Goal: Task Accomplishment & Management: Complete application form

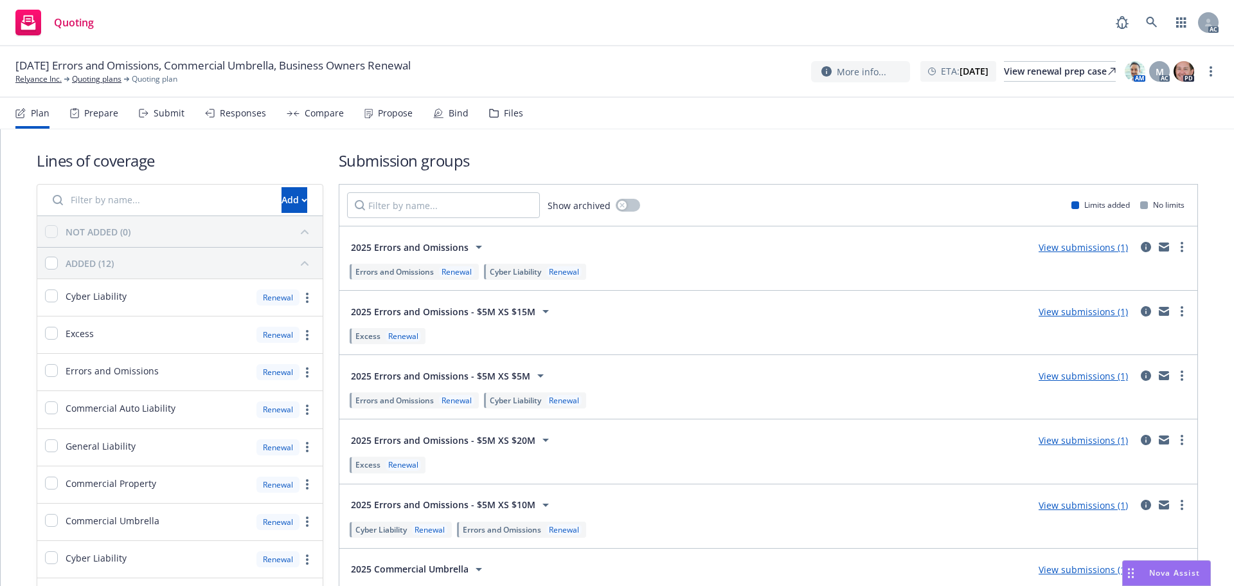
click at [154, 110] on div "Submit" at bounding box center [169, 113] width 31 height 10
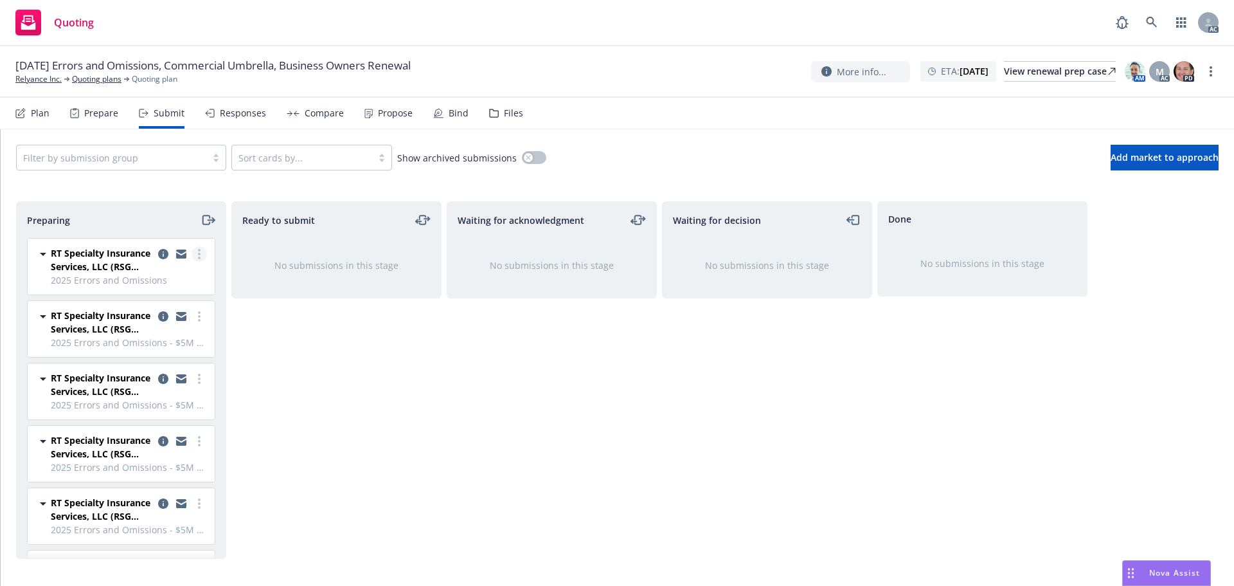
click at [193, 254] on link "more" at bounding box center [199, 253] width 15 height 15
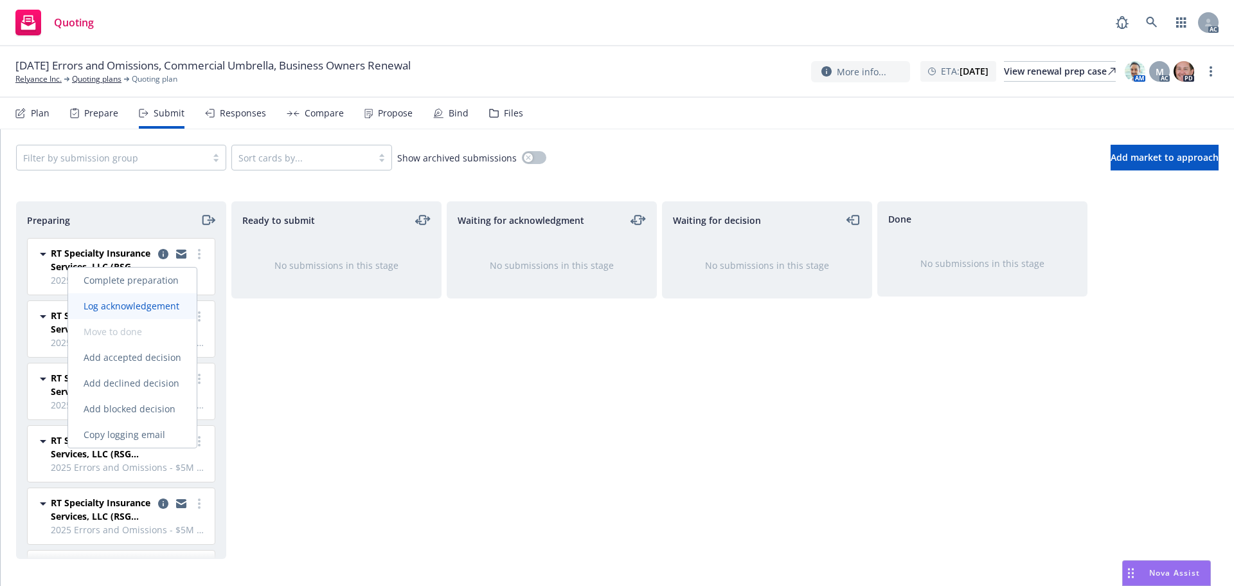
click at [166, 293] on link "Complete preparation" at bounding box center [132, 280] width 129 height 26
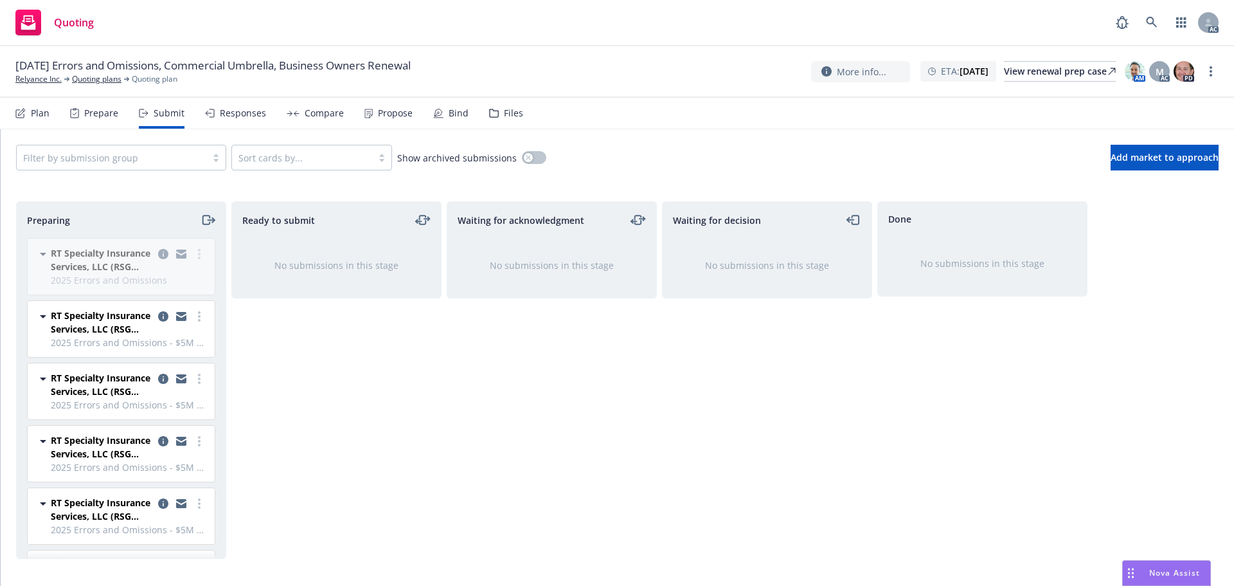
click at [195, 251] on div "RT Specialty Insurance Services, LLC (RSG Specialty, LLC) 2025 Errors and Omiss…" at bounding box center [119, 398] width 204 height 320
click at [190, 253] on div "RT Specialty Insurance Services, LLC (RSG Specialty, LLC) 2025 Errors and Omiss…" at bounding box center [119, 398] width 204 height 320
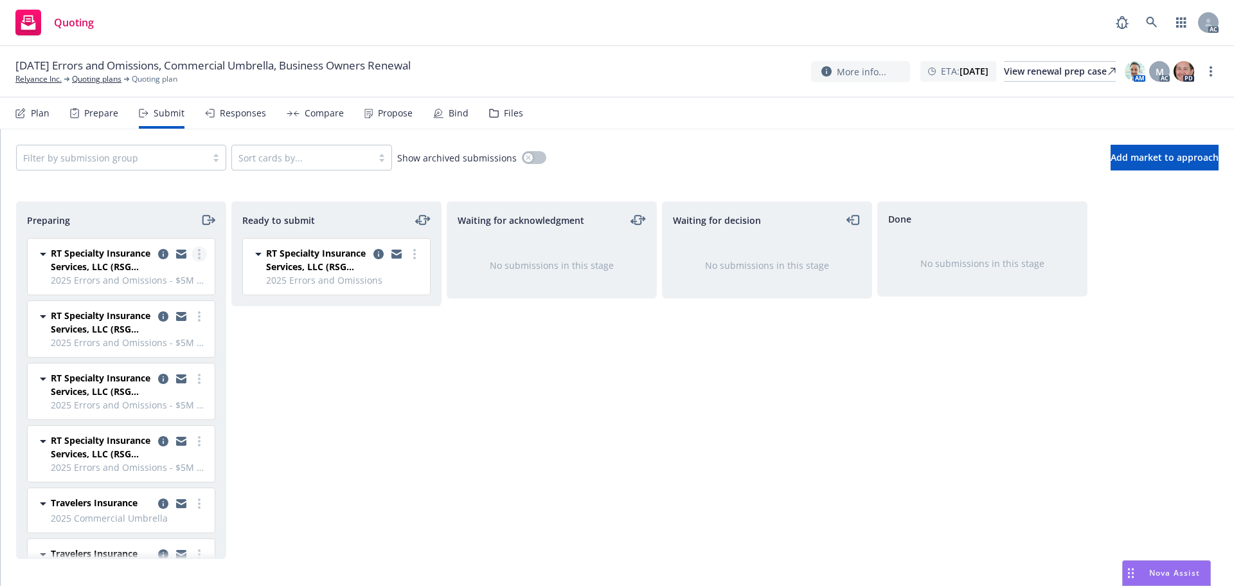
click at [198, 256] on icon "more" at bounding box center [199, 254] width 3 height 10
click at [170, 303] on span "Log acknowledgement" at bounding box center [131, 306] width 127 height 12
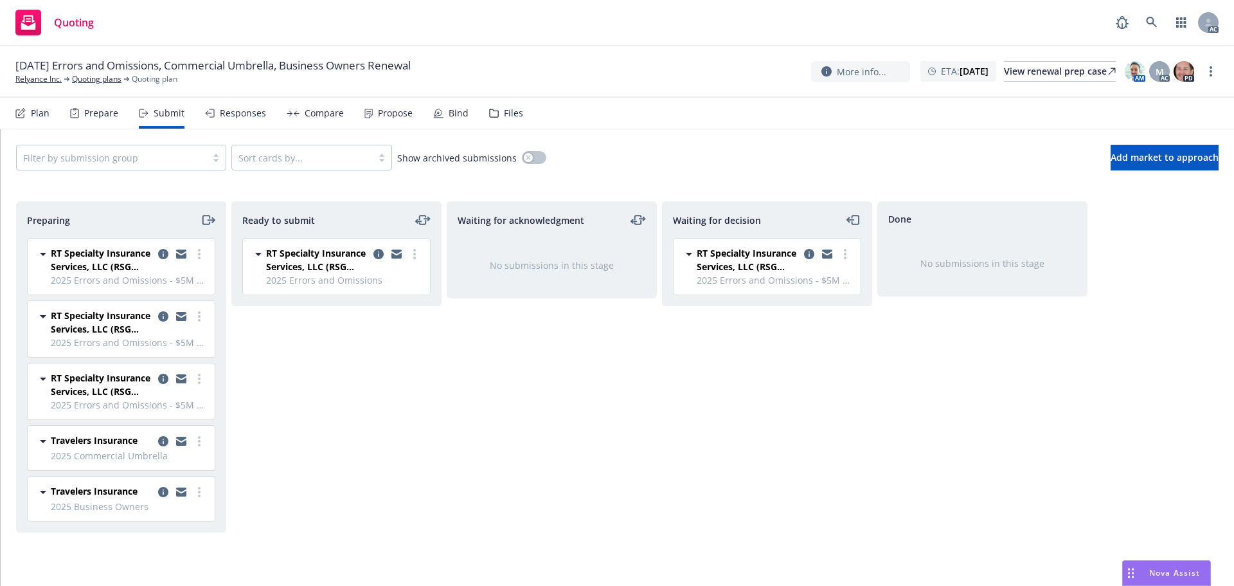
click at [187, 251] on link "copy logging email" at bounding box center [181, 253] width 15 height 15
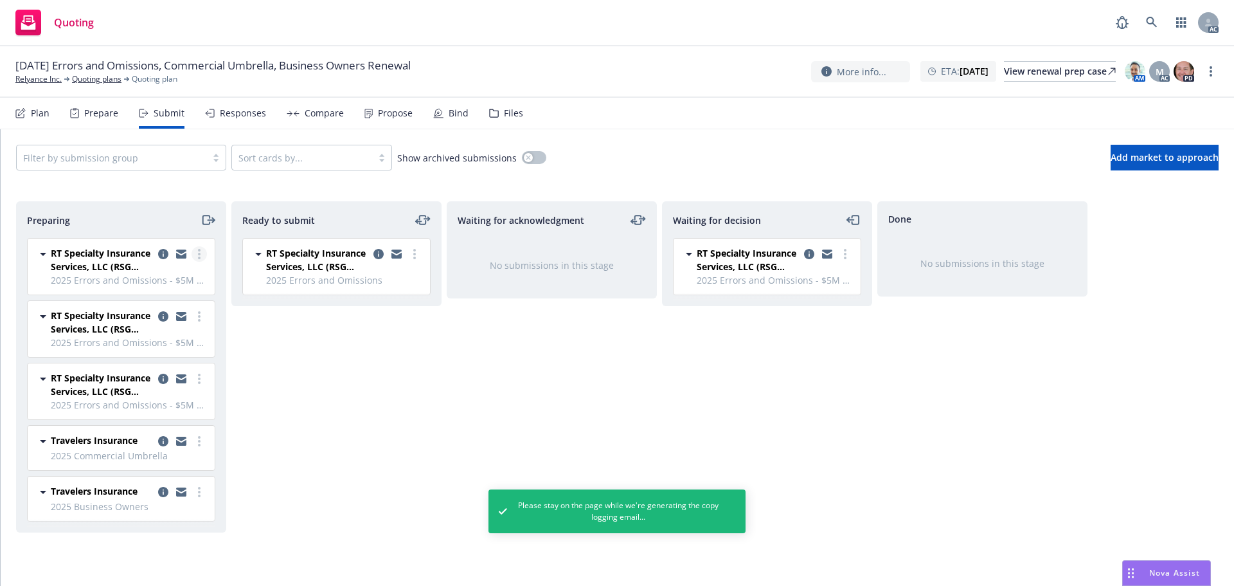
click at [201, 250] on link "more" at bounding box center [199, 253] width 15 height 15
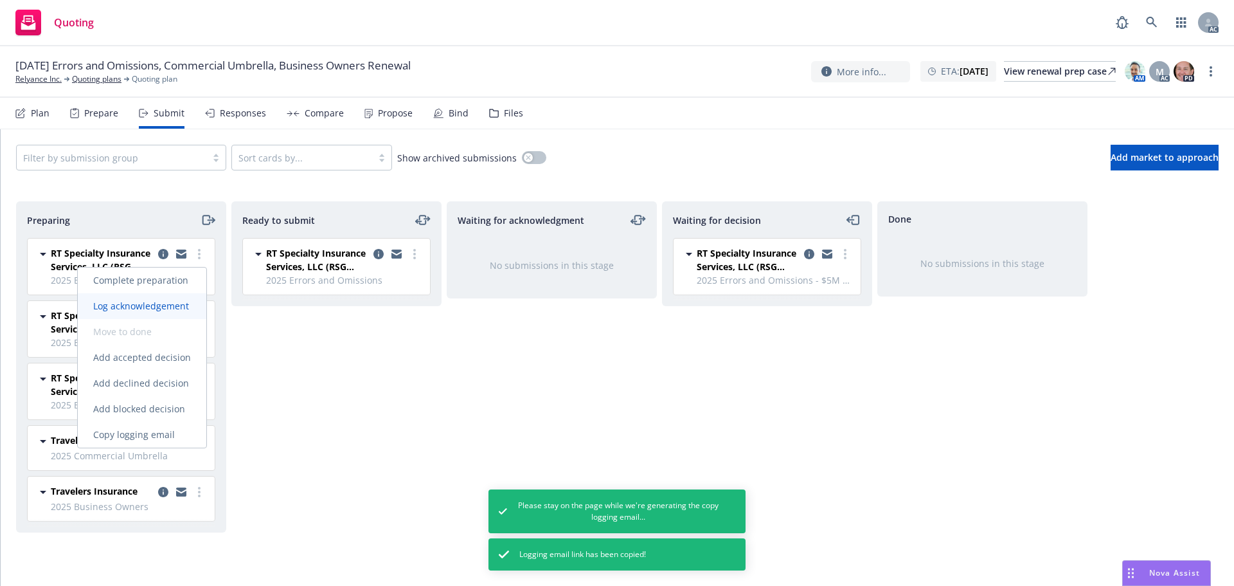
click at [155, 299] on link "Log acknowledgement" at bounding box center [142, 306] width 129 height 26
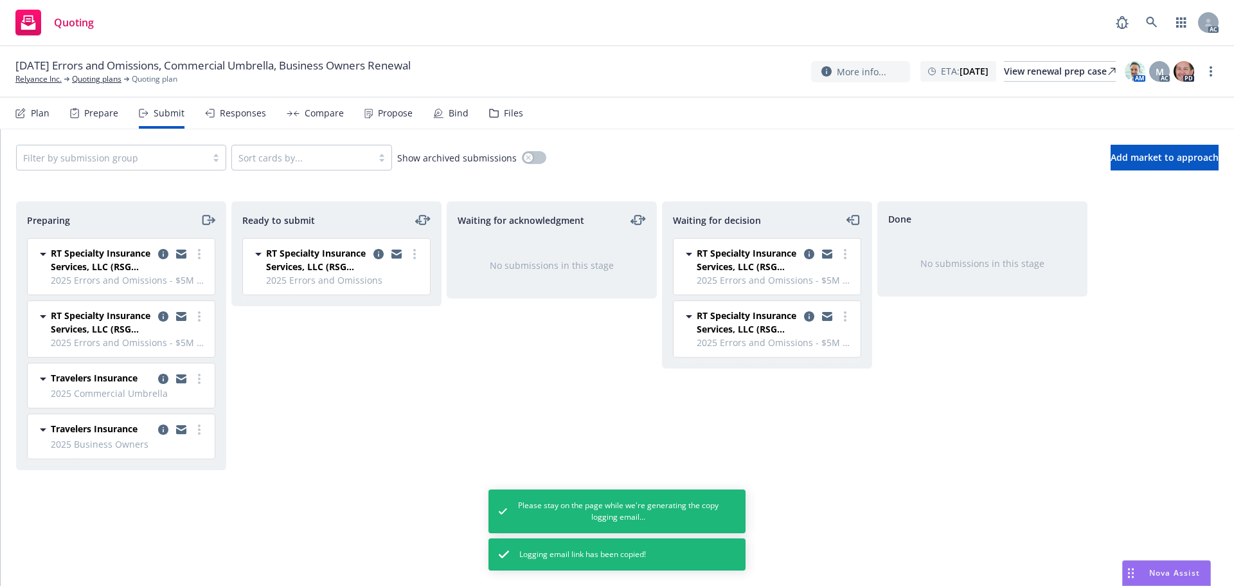
click at [198, 250] on circle "more" at bounding box center [199, 250] width 3 height 3
click at [176, 302] on span "Log acknowledgement" at bounding box center [141, 306] width 127 height 12
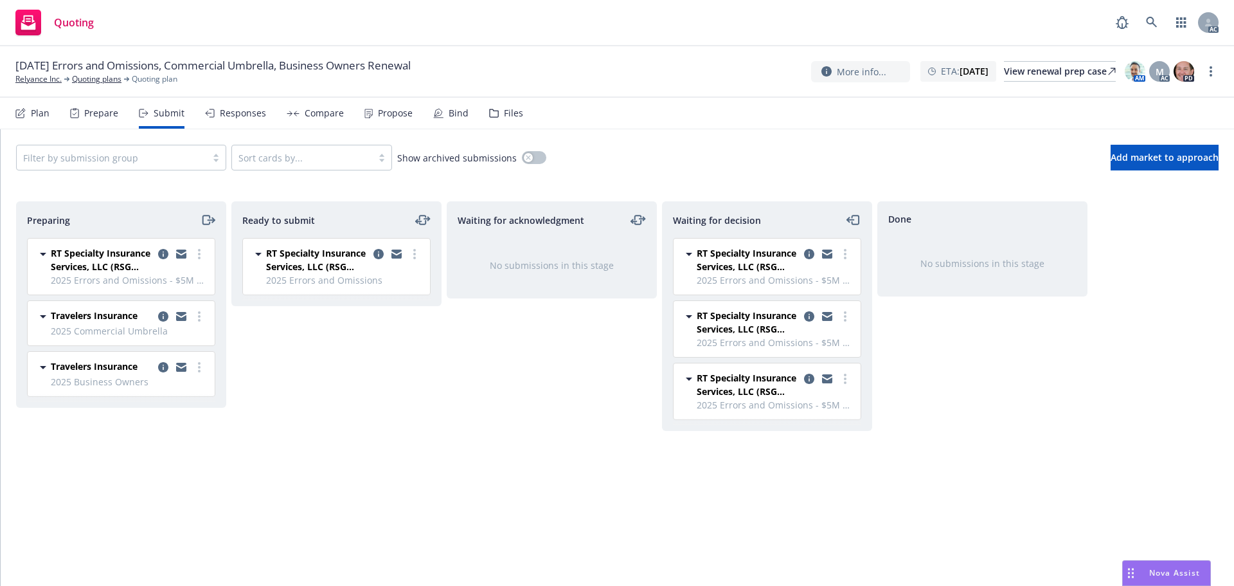
click at [199, 253] on circle "more" at bounding box center [199, 254] width 3 height 3
click at [181, 301] on span "Log acknowledgement" at bounding box center [141, 306] width 127 height 12
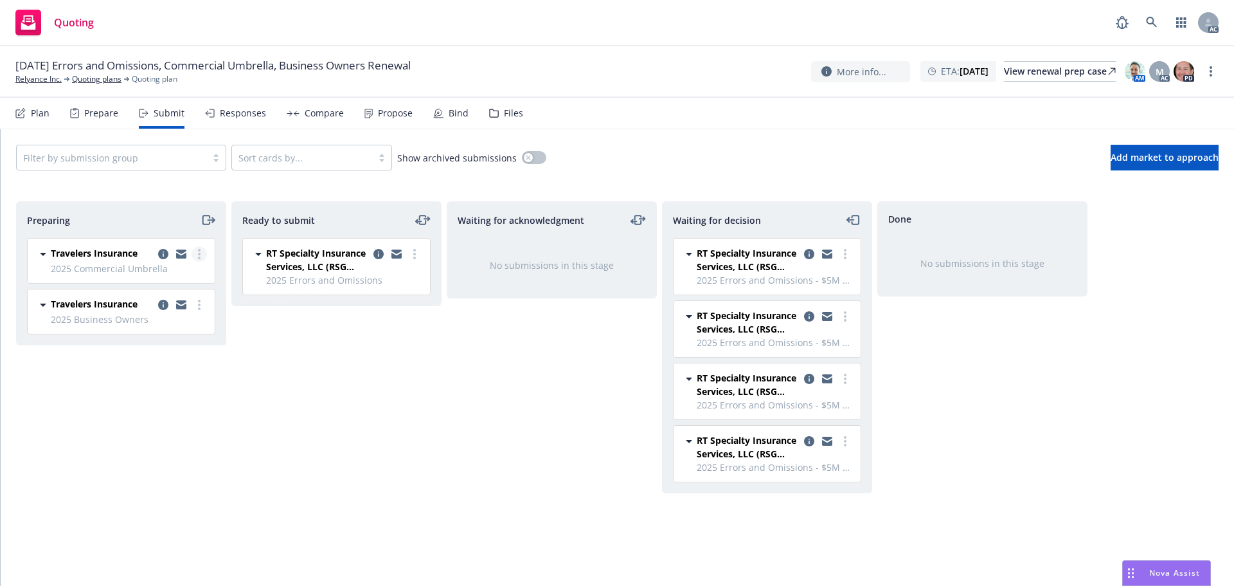
click at [200, 254] on circle "more" at bounding box center [199, 254] width 3 height 3
click at [194, 302] on span "Log acknowledgement" at bounding box center [141, 306] width 127 height 12
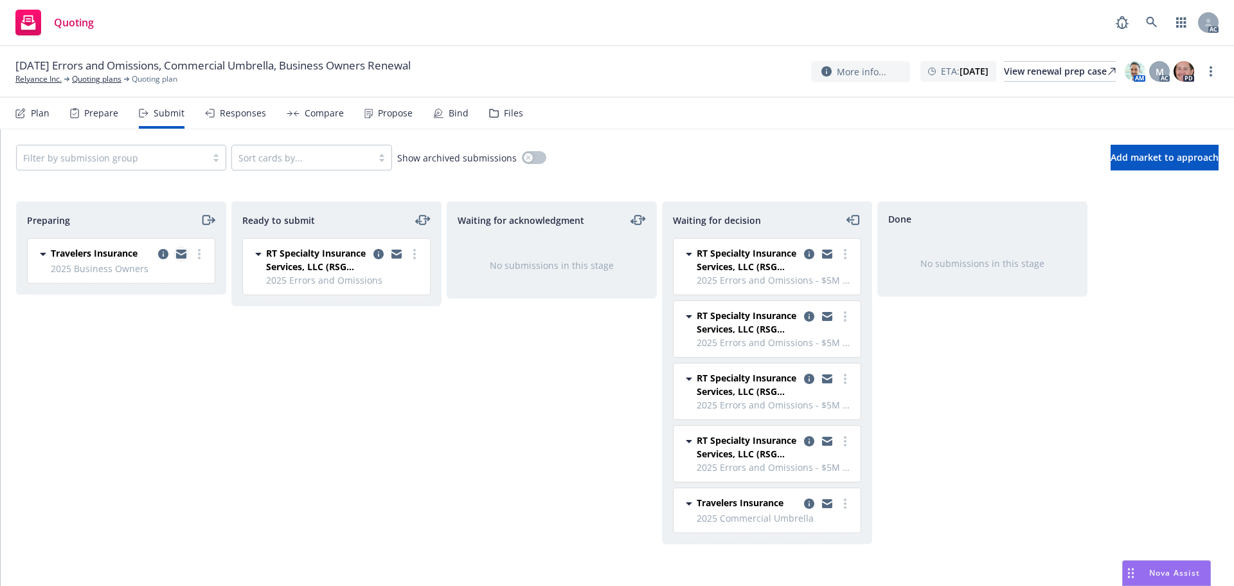
click at [184, 255] on icon "copy logging email" at bounding box center [181, 256] width 10 height 6
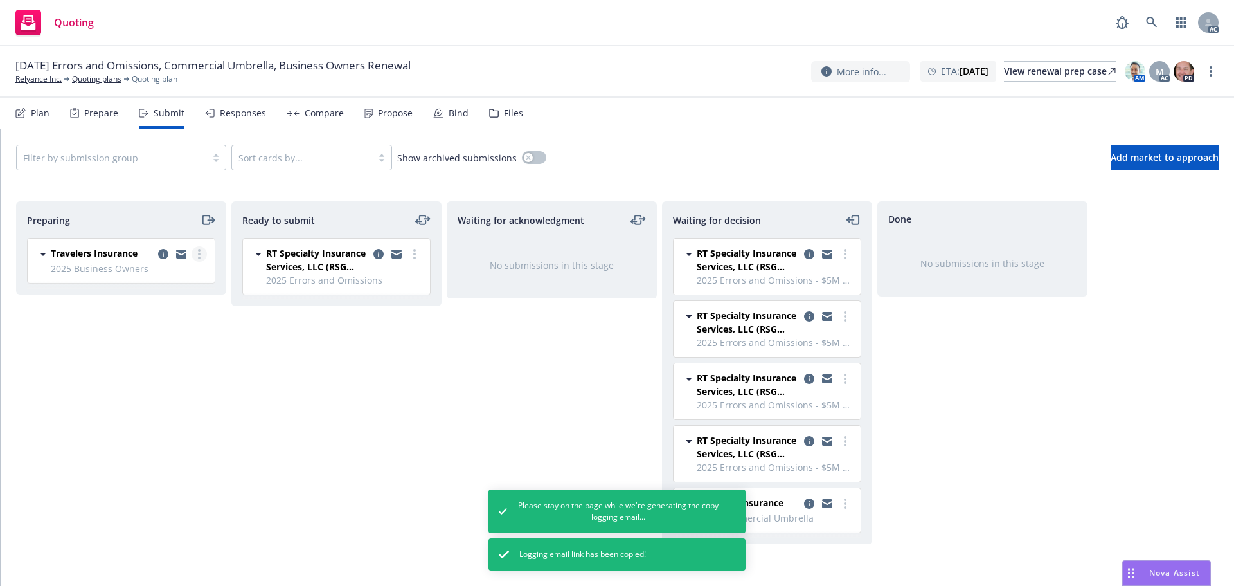
click at [200, 248] on link "more" at bounding box center [199, 253] width 15 height 15
click at [172, 303] on span "Log acknowledgement" at bounding box center [141, 306] width 127 height 12
click at [411, 253] on link "more" at bounding box center [414, 253] width 15 height 15
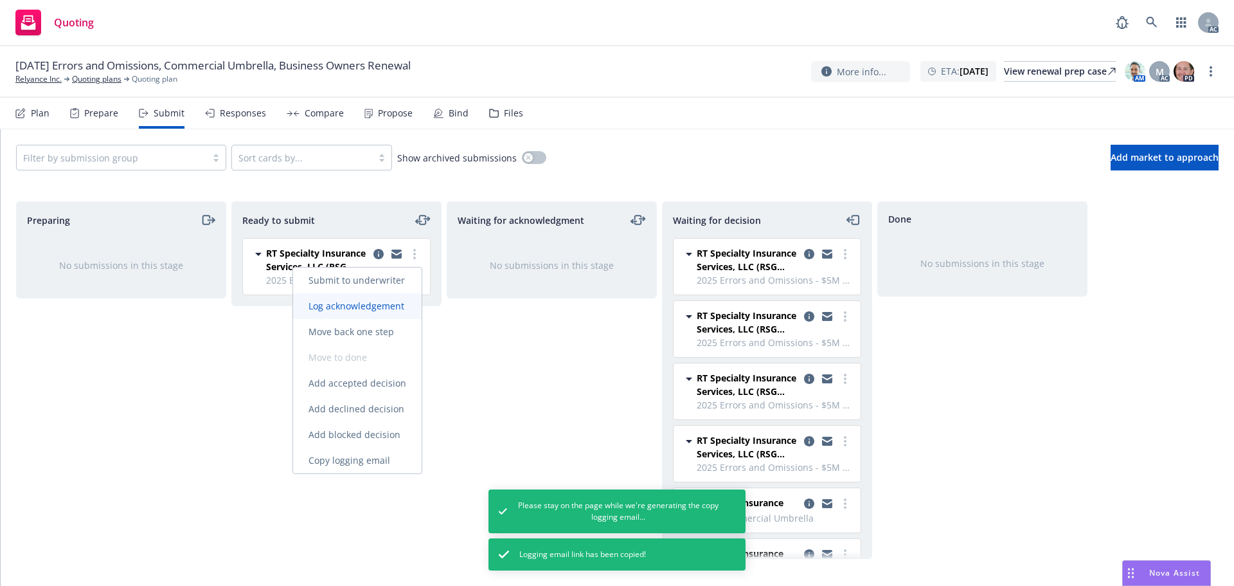
click at [368, 296] on link "Log acknowledgement" at bounding box center [357, 306] width 129 height 26
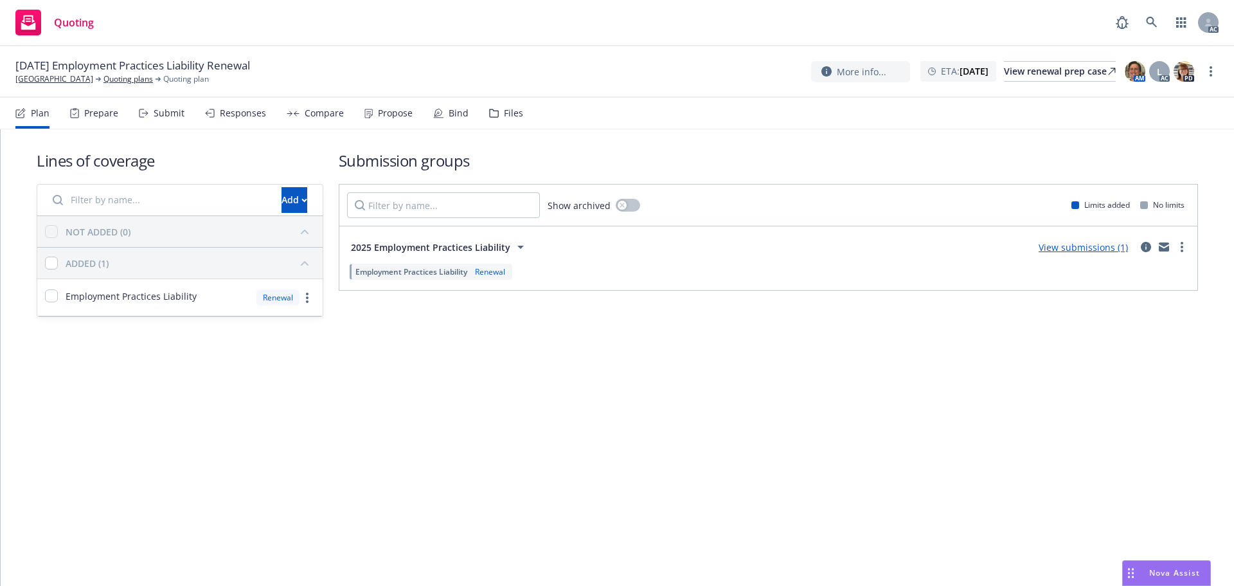
click at [161, 111] on div "Submit" at bounding box center [169, 113] width 31 height 10
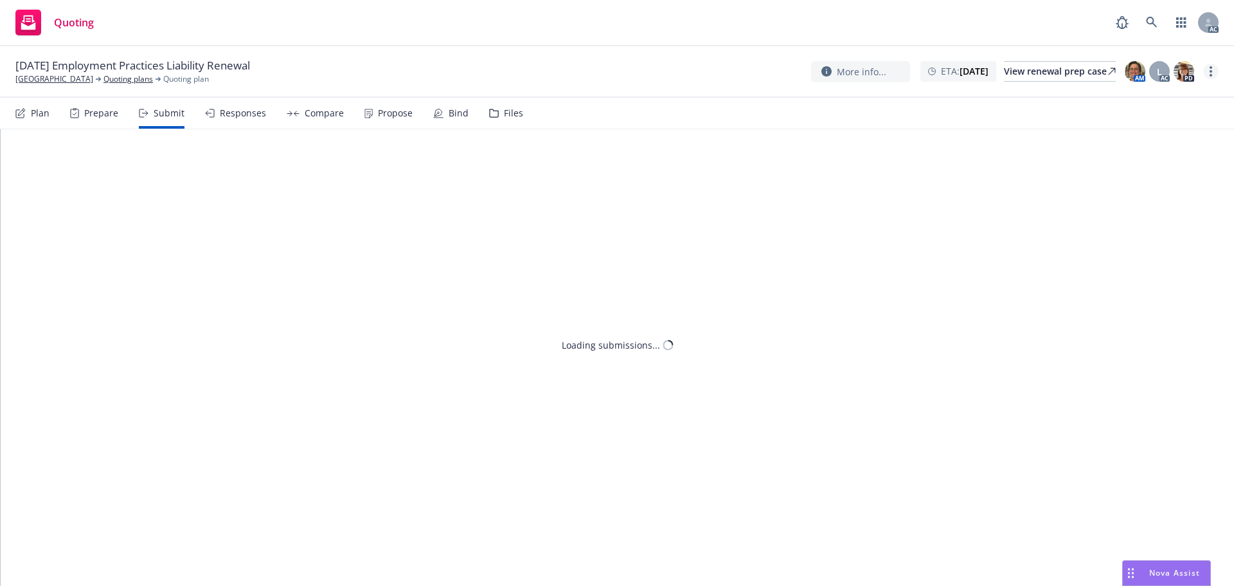
click at [1209, 77] on link "more" at bounding box center [1210, 71] width 15 height 15
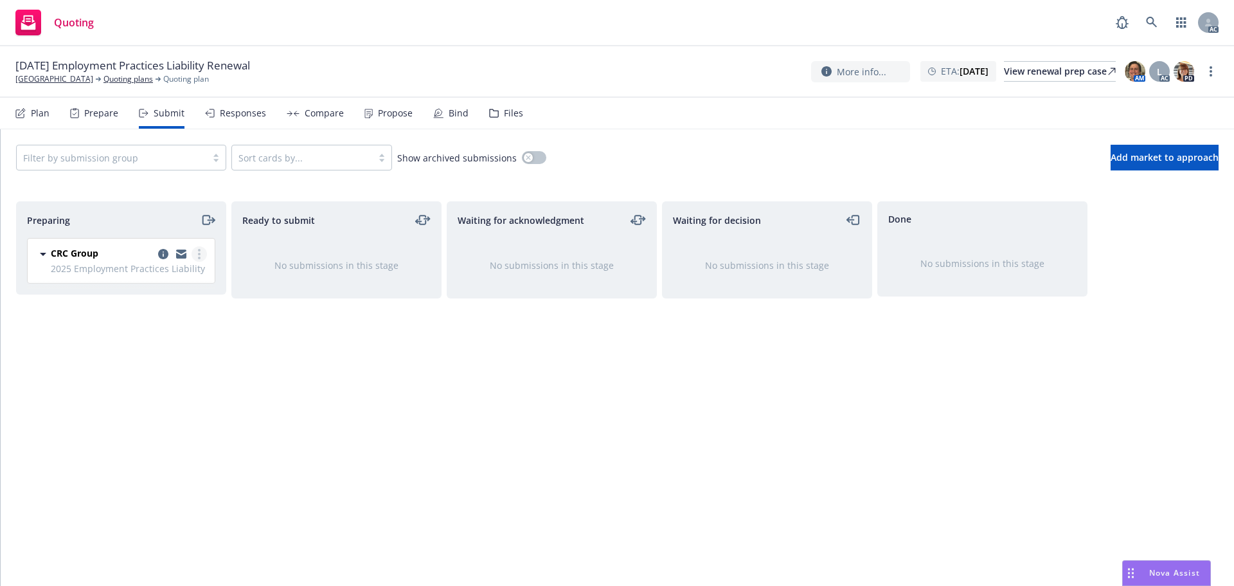
click at [199, 260] on link "more" at bounding box center [199, 253] width 15 height 15
click at [168, 310] on span "Log acknowledgement" at bounding box center [141, 306] width 127 height 12
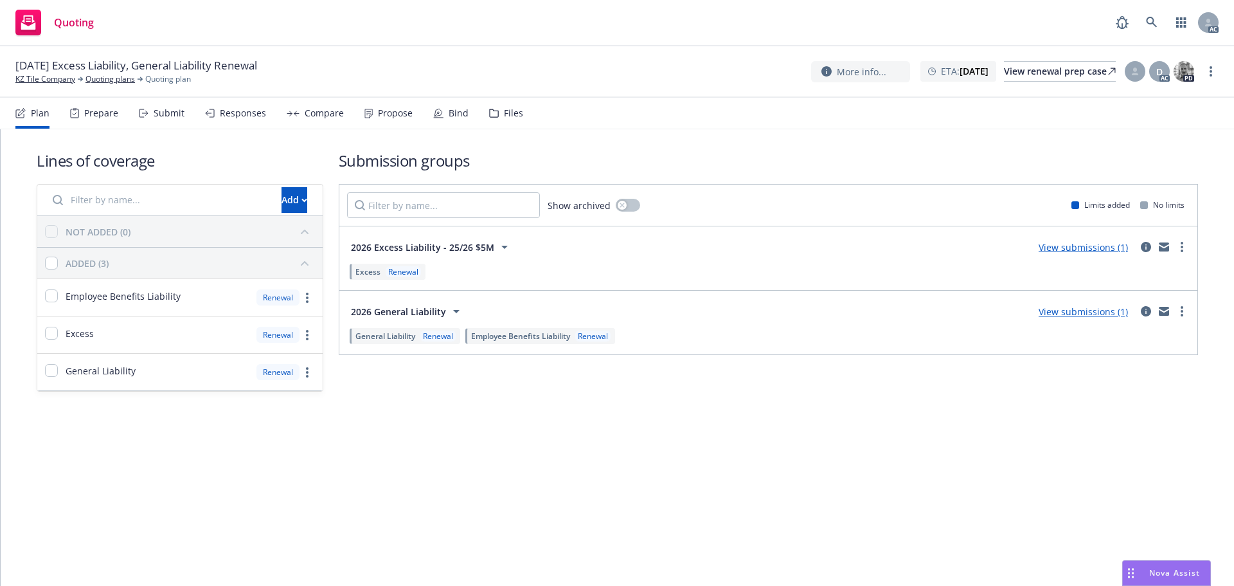
click at [162, 118] on div "Submit" at bounding box center [169, 113] width 31 height 10
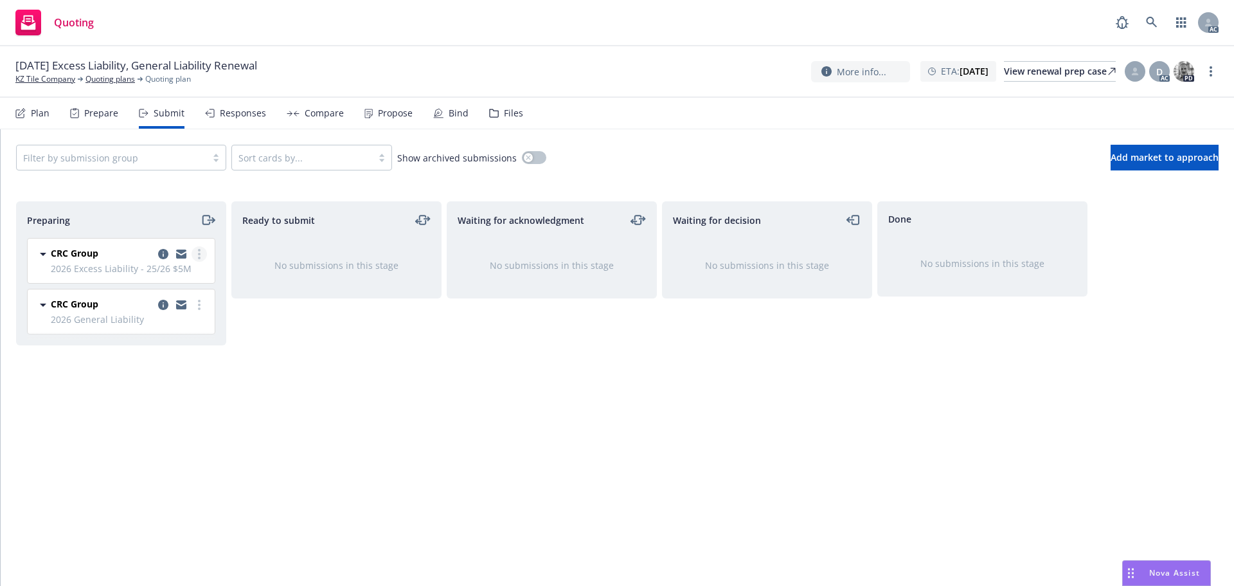
click at [204, 255] on link "more" at bounding box center [199, 253] width 15 height 15
click at [181, 300] on span "Log acknowledgement" at bounding box center [141, 306] width 127 height 12
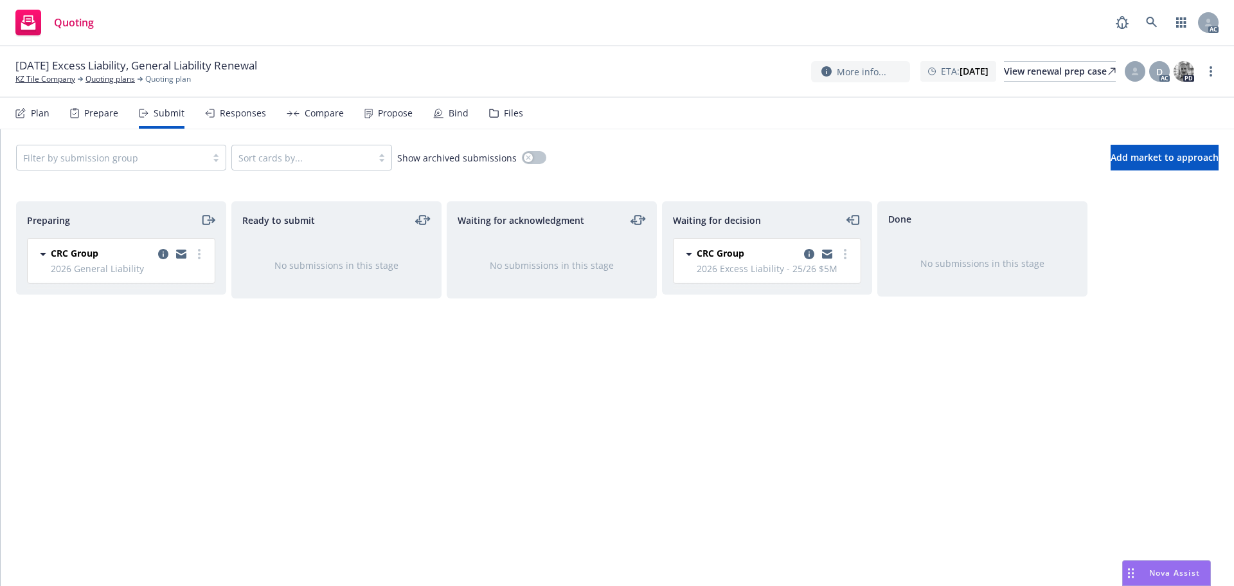
click at [199, 255] on icon "more" at bounding box center [199, 254] width 3 height 10
click at [172, 305] on span "Log acknowledgement" at bounding box center [141, 306] width 127 height 12
